Goal: Contribute content: Contribute content

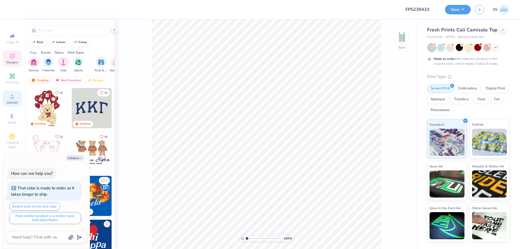
click at [13, 99] on circle at bounding box center [12, 97] width 3 height 3
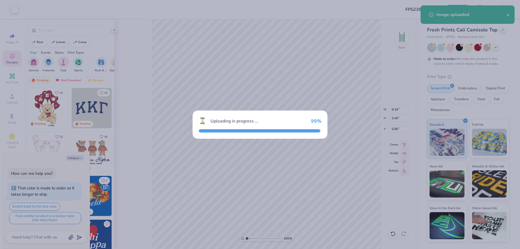
type textarea "x"
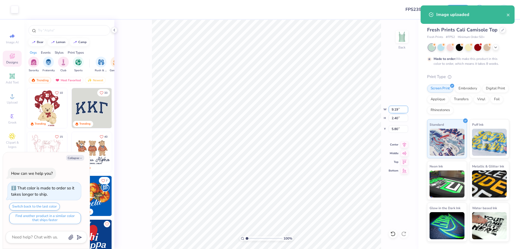
click at [393, 107] on input "9.19" at bounding box center [398, 110] width 19 height 8
type input "8"
type textarea "x"
type input "8.00"
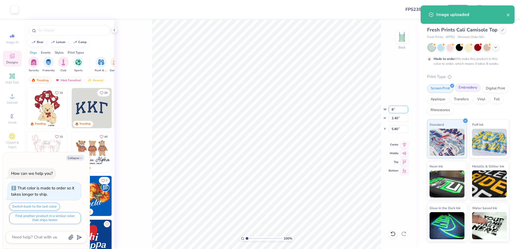
type input "2.09"
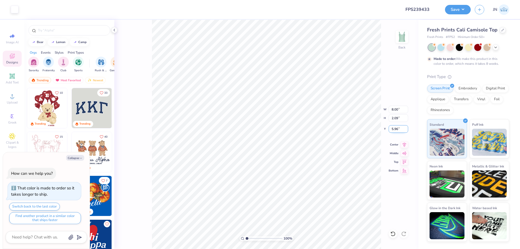
click at [394, 131] on input "5.96" at bounding box center [398, 129] width 19 height 8
type input "3"
type textarea "x"
click at [394, 131] on input "3.00" at bounding box center [398, 129] width 19 height 8
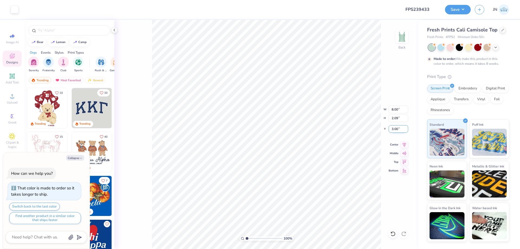
click at [394, 131] on input "3.00" at bounding box center [398, 129] width 19 height 8
type input "1"
type textarea "x"
click at [394, 131] on input "1.00" at bounding box center [398, 129] width 19 height 8
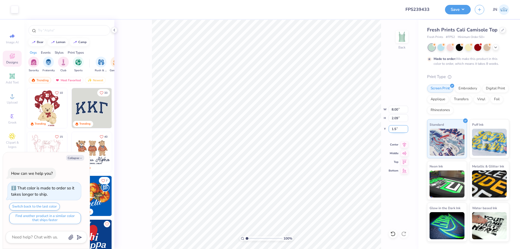
type input "1.5"
type textarea "x"
type input "1.50"
type textarea "x"
click at [395, 110] on input "8.00" at bounding box center [398, 110] width 19 height 8
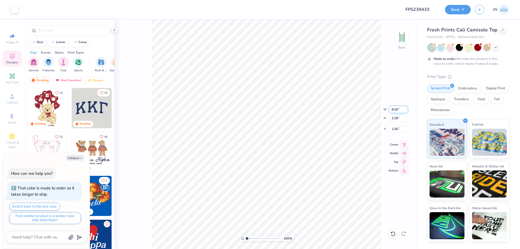
click at [395, 110] on input "8.00" at bounding box center [398, 110] width 19 height 8
type input "7"
type textarea "x"
type input "7.00"
type input "1.83"
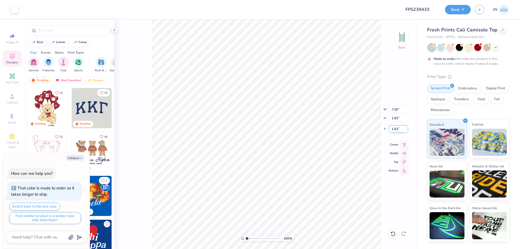
click at [390, 129] on input "1.63" at bounding box center [398, 129] width 19 height 8
type input "1.5"
type textarea "x"
type input "1.50"
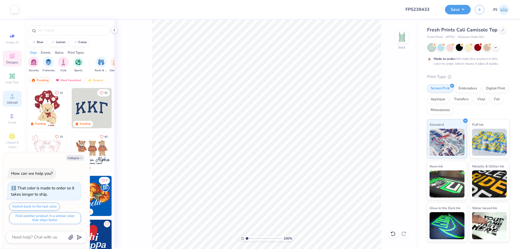
click at [14, 92] on div "Upload" at bounding box center [12, 99] width 19 height 16
click at [17, 80] on span "Add Text" at bounding box center [12, 82] width 13 height 4
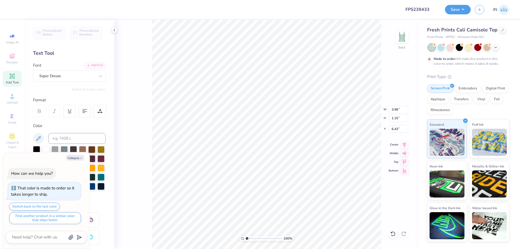
type textarea "x"
type textarea "z"
type textarea "x"
type textarea "zet"
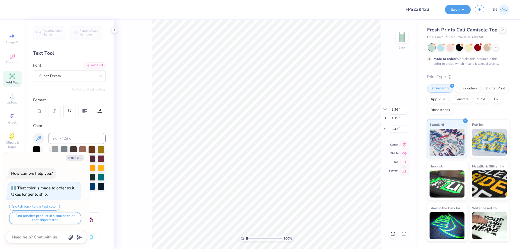
type textarea "x"
type textarea "zeta"
type textarea "x"
type textarea "zeta"
type textarea "x"
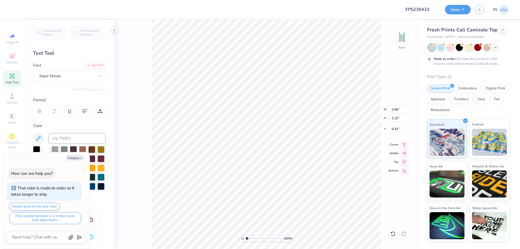
type textarea "zeta p"
type textarea "x"
type textarea "zeta ph"
type textarea "x"
type textarea "zeta phi"
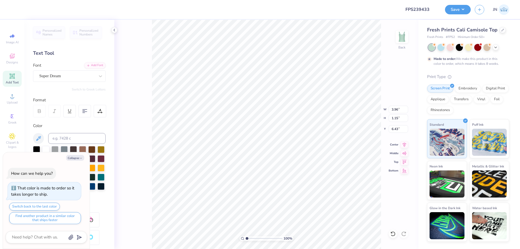
type textarea "x"
type textarea "zeta phi b"
type textarea "x"
type textarea "zeta phi be"
type textarea "x"
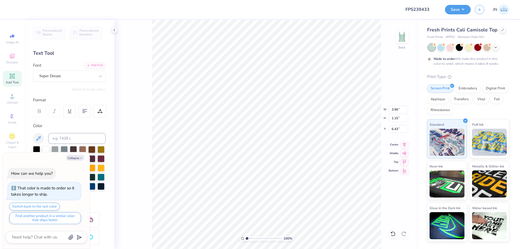
type textarea "zeta phi bet"
type textarea "x"
type textarea "zeta phi beta"
type textarea "x"
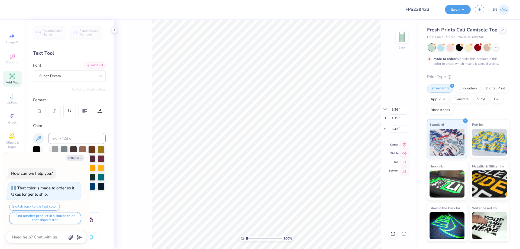
type input "9.19"
type input "1.44"
type input "6.28"
click at [92, 63] on div "Add Font" at bounding box center [94, 65] width 21 height 6
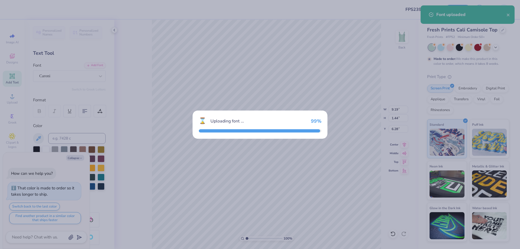
type textarea "x"
type input "6.12"
type input "1.37"
type input "6.32"
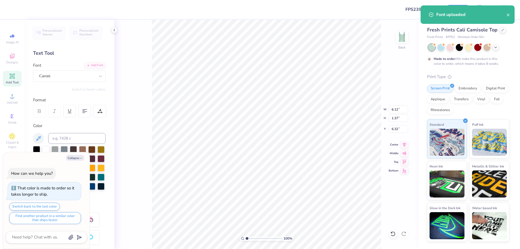
type textarea "x"
type input "3.16"
type textarea "x"
type input "4.06"
type input "0.91"
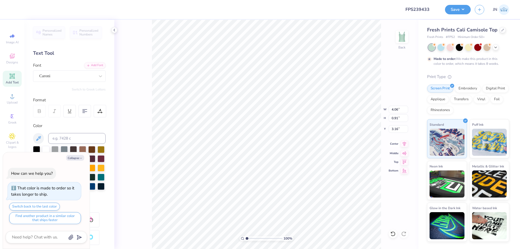
click at [403, 144] on icon at bounding box center [405, 144] width 8 height 6
type textarea "x"
type input "3.33"
click at [98, 61] on div "Personalized Names Personalized Numbers Text Tool Add Font Font Caroni Switch t…" at bounding box center [69, 134] width 90 height 229
click at [451, 11] on button "Save" at bounding box center [458, 8] width 26 height 9
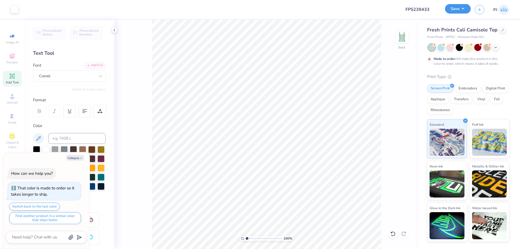
type textarea "x"
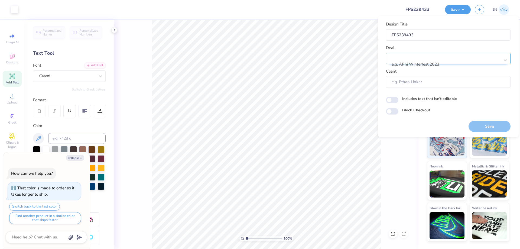
click at [432, 56] on div at bounding box center [446, 57] width 108 height 7
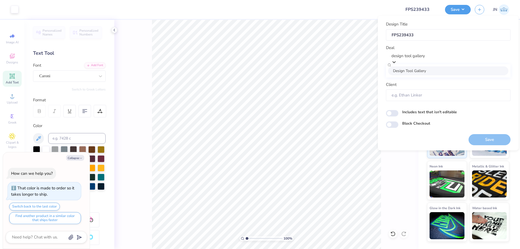
click at [420, 75] on div "Design Tool Gallery" at bounding box center [448, 70] width 120 height 9
type input "design tool gallery"
type textarea "x"
type input "Design Tool Gallery User"
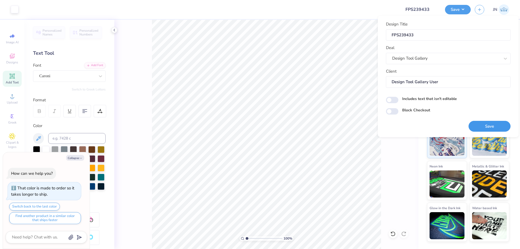
click at [482, 124] on button "Save" at bounding box center [489, 126] width 42 height 11
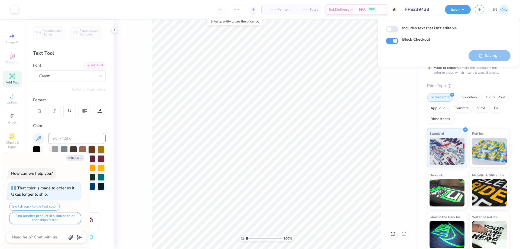
type textarea "x"
checkbox input "true"
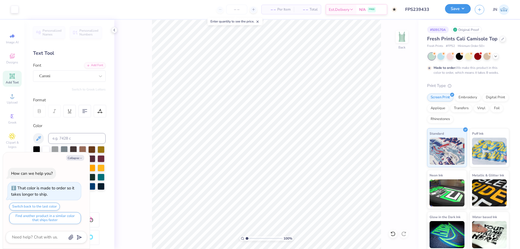
click at [459, 8] on button "Save" at bounding box center [458, 8] width 26 height 9
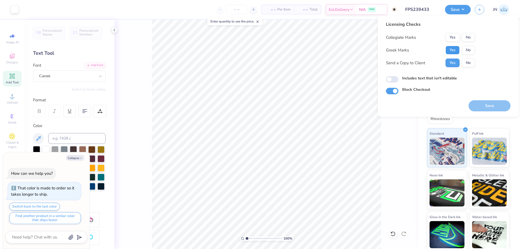
click at [446, 49] on button "Yes" at bounding box center [452, 50] width 14 height 9
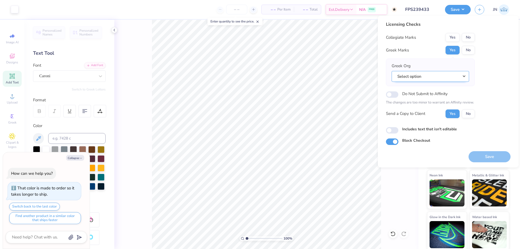
click at [435, 77] on button "Select option" at bounding box center [430, 76] width 77 height 11
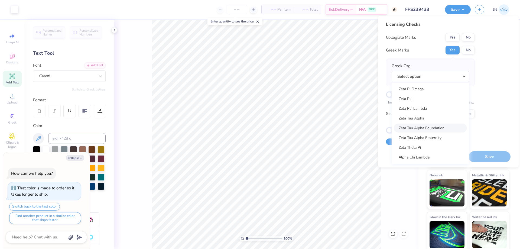
scroll to position [4224, 0]
click at [430, 107] on link "Zeta Phi Beta" at bounding box center [430, 106] width 73 height 9
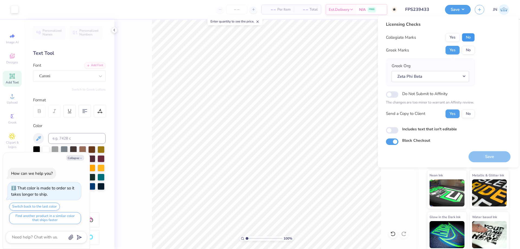
click at [466, 38] on button "No" at bounding box center [468, 37] width 13 height 9
click at [484, 157] on button "Save" at bounding box center [489, 156] width 42 height 11
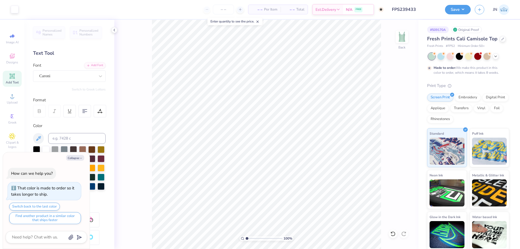
click at [416, 8] on input "FPS239433" at bounding box center [414, 9] width 53 height 11
click at [459, 10] on button "Save" at bounding box center [458, 8] width 26 height 9
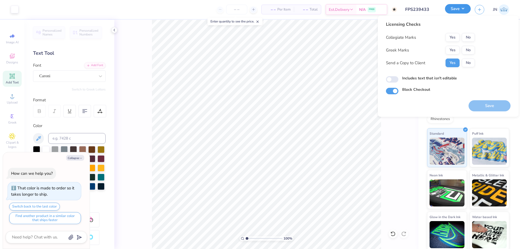
type textarea "x"
click at [443, 51] on div "Greek Marks Yes No" at bounding box center [430, 50] width 89 height 9
click at [449, 50] on button "Yes" at bounding box center [452, 50] width 14 height 9
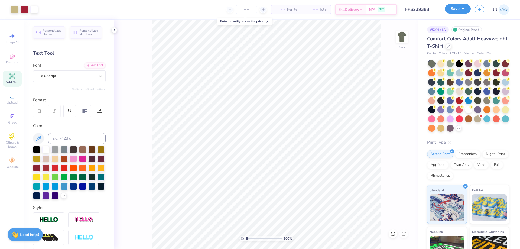
click at [454, 8] on button "Save" at bounding box center [458, 8] width 26 height 9
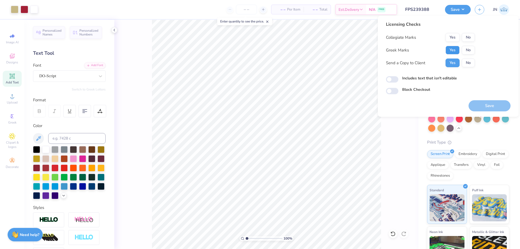
click at [453, 50] on button "Yes" at bounding box center [452, 50] width 14 height 9
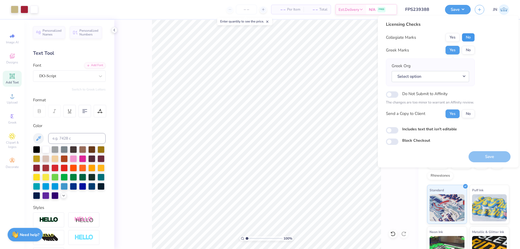
click at [464, 38] on button "No" at bounding box center [468, 37] width 13 height 9
click at [426, 78] on button "Select option" at bounding box center [430, 76] width 77 height 11
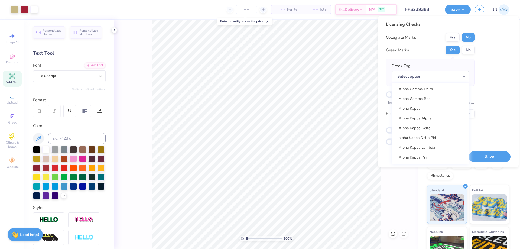
scroll to position [190, 0]
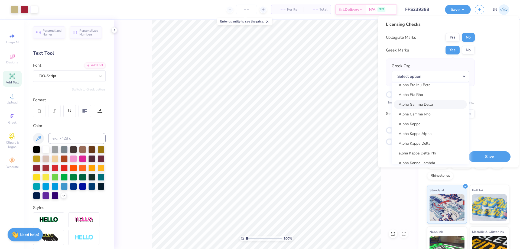
click at [443, 103] on link "Alpha Gamma Delta" at bounding box center [430, 104] width 73 height 9
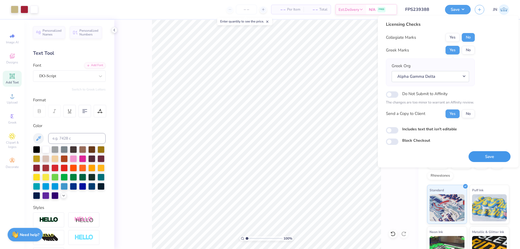
click at [483, 154] on button "Save" at bounding box center [489, 156] width 42 height 11
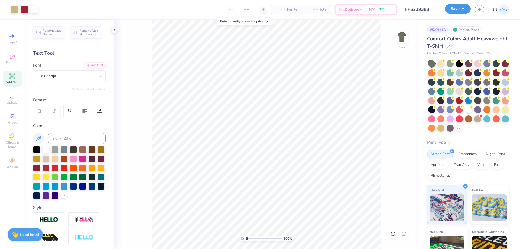
click at [461, 12] on button "Save" at bounding box center [458, 8] width 26 height 9
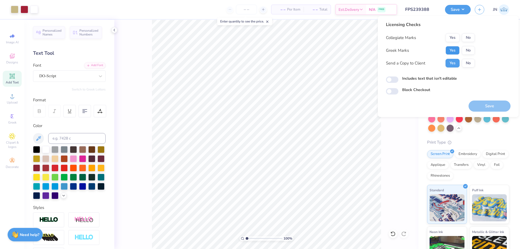
click at [451, 49] on button "Yes" at bounding box center [452, 50] width 14 height 9
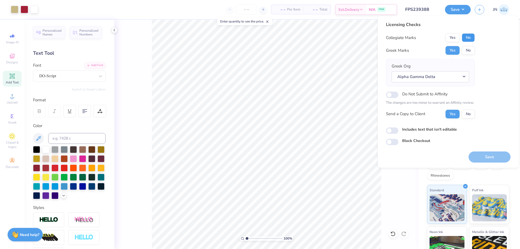
click at [466, 38] on button "No" at bounding box center [468, 37] width 13 height 9
click at [493, 155] on button "Save" at bounding box center [489, 156] width 42 height 11
